Goal: Navigation & Orientation: Find specific page/section

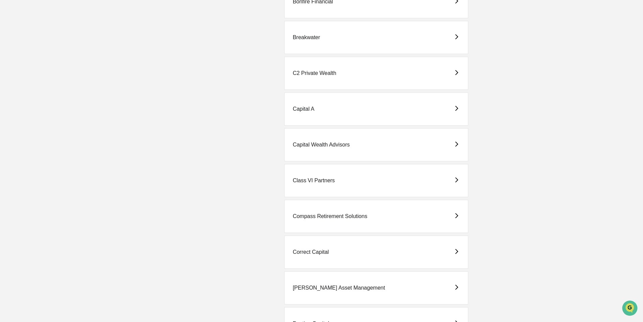
scroll to position [473, 0]
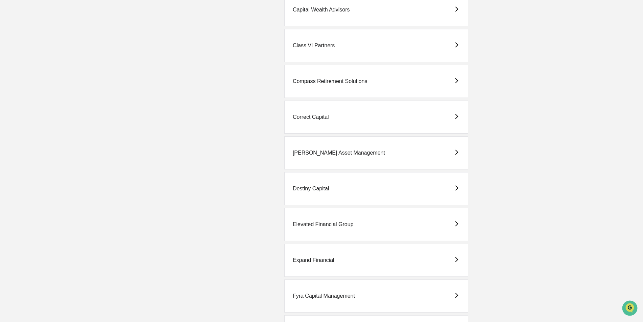
click at [307, 191] on div "Destiny Capital" at bounding box center [311, 189] width 36 height 6
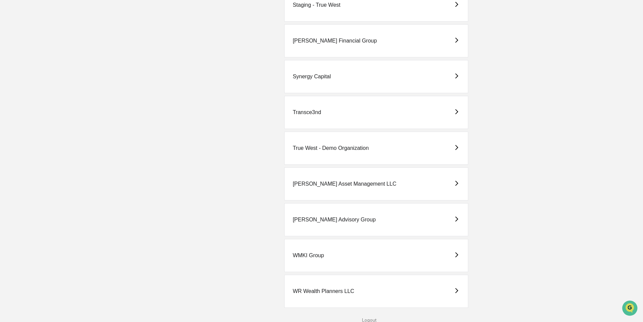
scroll to position [1589, 0]
click at [329, 217] on div "[PERSON_NAME] Advisory Group" at bounding box center [334, 219] width 83 height 6
